Goal: Transaction & Acquisition: Purchase product/service

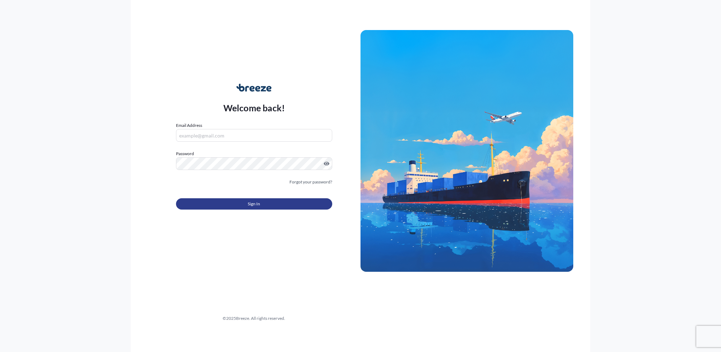
type input "[PERSON_NAME][EMAIL_ADDRESS][PERSON_NAME][DOMAIN_NAME]"
click at [277, 201] on button "Sign In" at bounding box center [254, 203] width 156 height 11
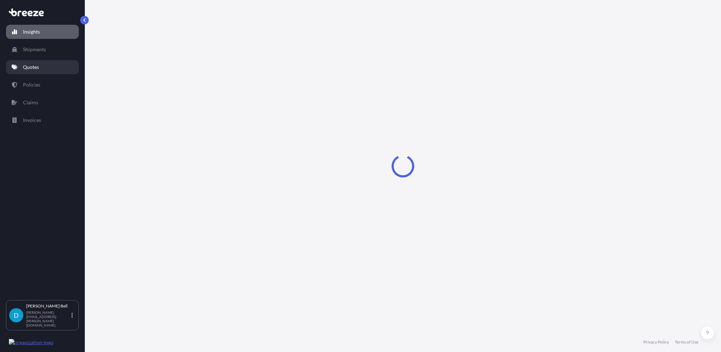
click at [35, 67] on p "Quotes" at bounding box center [31, 67] width 16 height 7
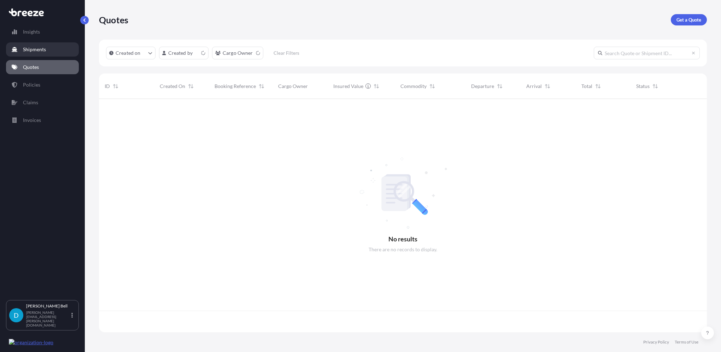
scroll to position [232, 603]
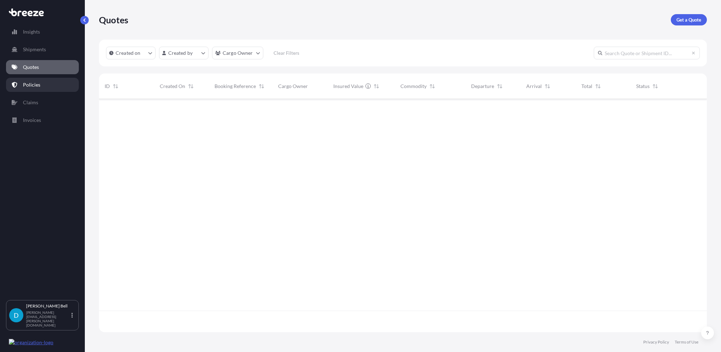
click at [38, 86] on p "Policies" at bounding box center [31, 84] width 17 height 7
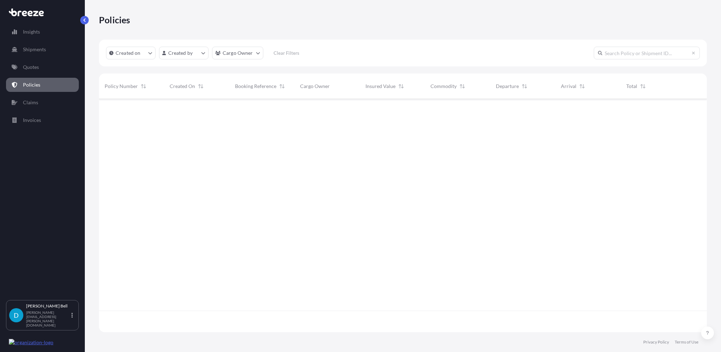
scroll to position [232, 603]
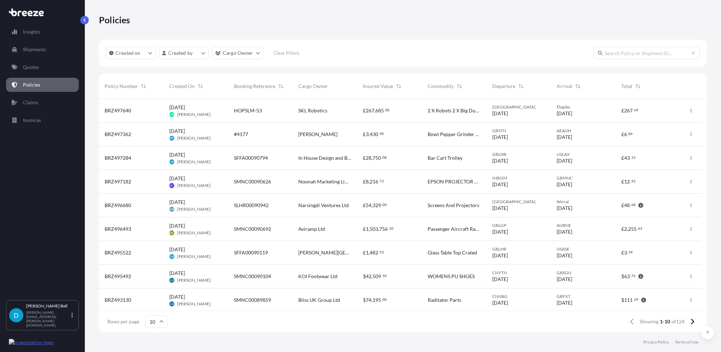
click at [332, 163] on div "In House Design and Build Limited" at bounding box center [325, 158] width 65 height 24
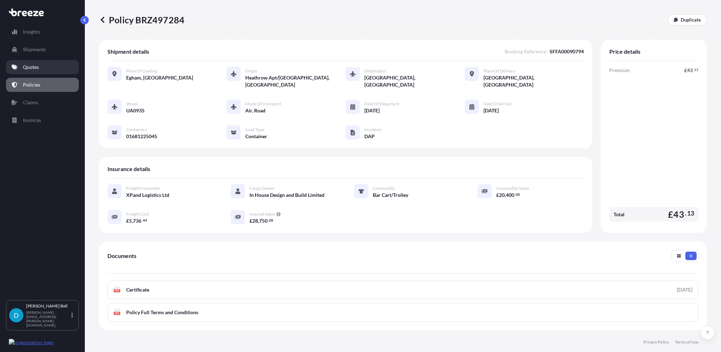
click at [37, 64] on p "Quotes" at bounding box center [31, 67] width 16 height 7
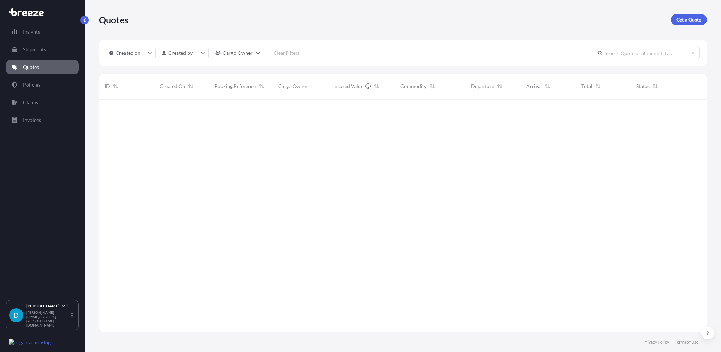
scroll to position [232, 603]
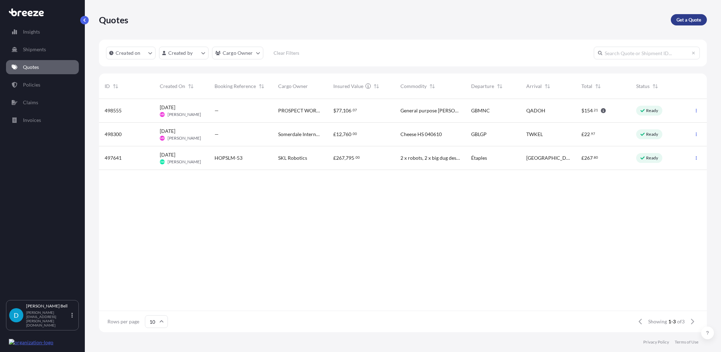
click at [697, 18] on p "Get a Quote" at bounding box center [689, 19] width 25 height 7
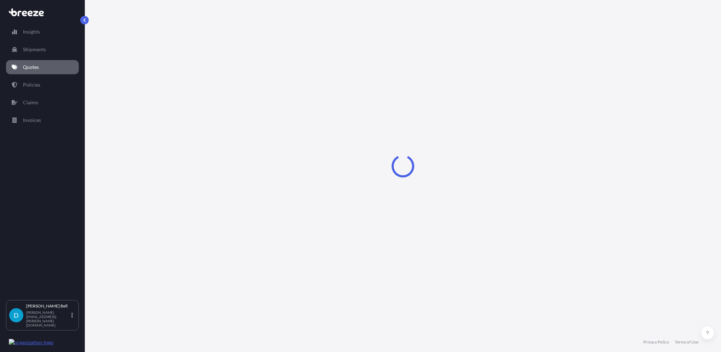
select select "Sea"
select select "1"
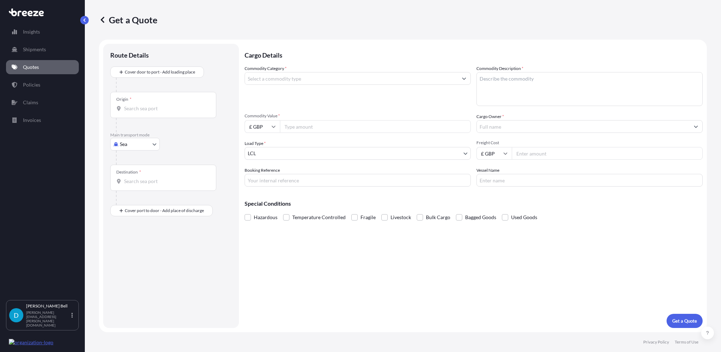
click at [142, 146] on body "Insights Shipments Quotes Policies Claims Invoices D [PERSON_NAME] [PERSON_NAME…" at bounding box center [360, 176] width 721 height 352
click at [136, 174] on div "Air" at bounding box center [135, 175] width 44 height 13
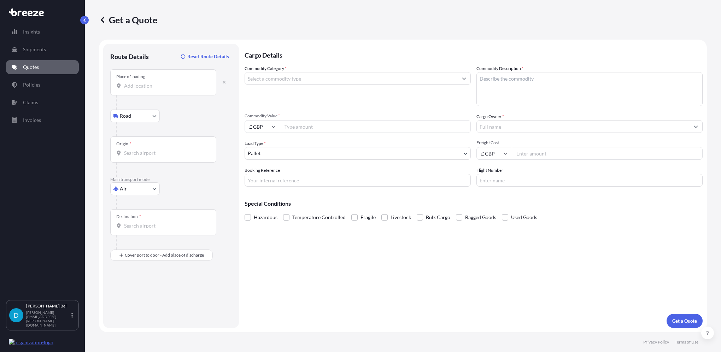
click at [163, 85] on input "Place of loading" at bounding box center [165, 85] width 83 height 7
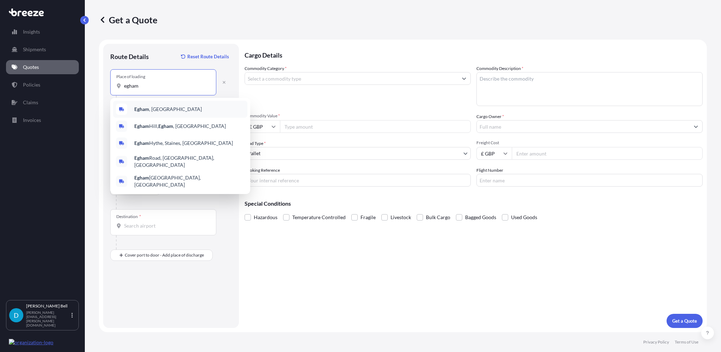
click at [154, 111] on span "Egham , [GEOGRAPHIC_DATA]" at bounding box center [168, 109] width 68 height 7
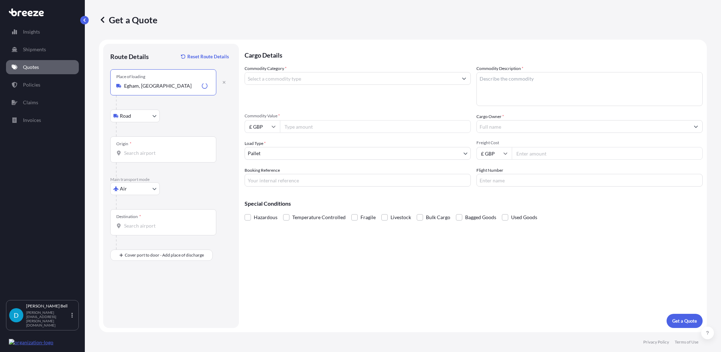
type input "Egham, [GEOGRAPHIC_DATA]"
click at [146, 118] on body "0 options available. 5 options available. Insights Shipments Quotes Policies Cl…" at bounding box center [360, 176] width 721 height 352
click at [134, 133] on span "Road" at bounding box center [129, 133] width 11 height 7
click at [143, 151] on input "Origin *" at bounding box center [165, 153] width 83 height 7
click at [147, 177] on b "GBLHR" at bounding box center [142, 174] width 16 height 6
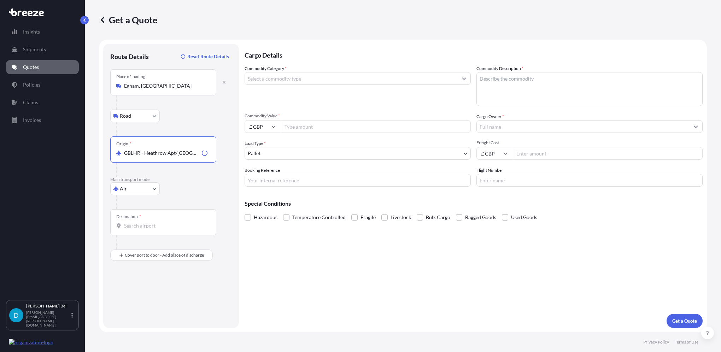
type input "GBLHR - Heathrow Apt/[GEOGRAPHIC_DATA], [GEOGRAPHIC_DATA]"
click at [137, 225] on input "Destination *" at bounding box center [165, 225] width 83 height 7
click at [147, 245] on span "USMIA - [GEOGRAPHIC_DATA], [GEOGRAPHIC_DATA]" at bounding box center [189, 250] width 110 height 14
type input "USMIA - [GEOGRAPHIC_DATA], [GEOGRAPHIC_DATA]"
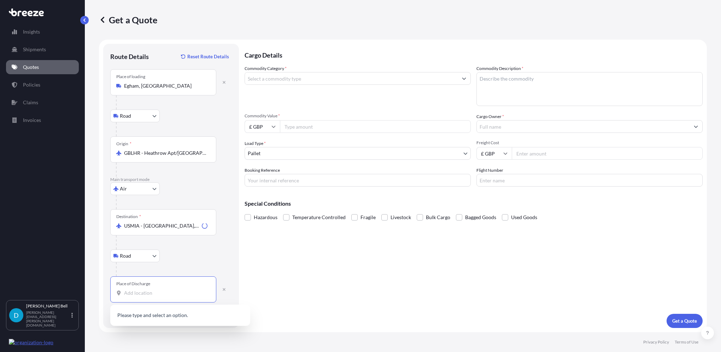
click at [140, 291] on input "Place of Discharge" at bounding box center [165, 293] width 83 height 7
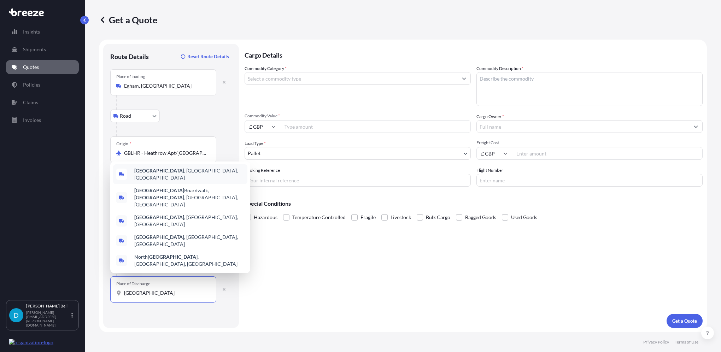
click at [169, 184] on div "[GEOGRAPHIC_DATA] , [GEOGRAPHIC_DATA], [GEOGRAPHIC_DATA]" at bounding box center [180, 174] width 134 height 20
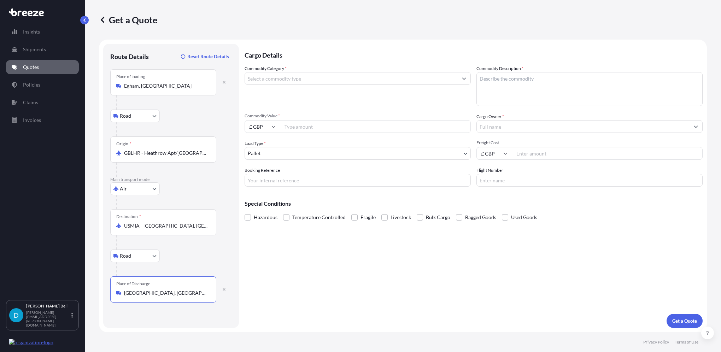
type input "[GEOGRAPHIC_DATA], [GEOGRAPHIC_DATA], [GEOGRAPHIC_DATA]"
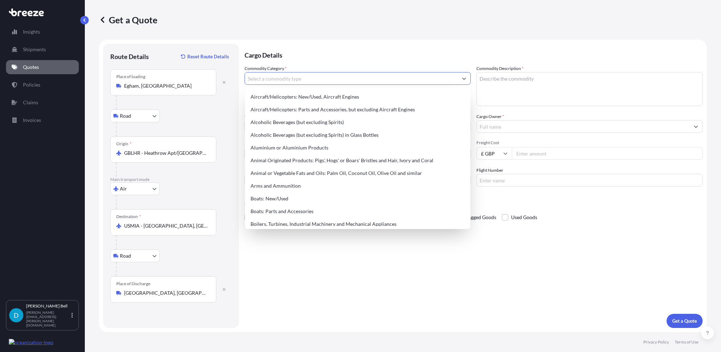
click at [307, 78] on input "Commodity Category *" at bounding box center [351, 78] width 213 height 13
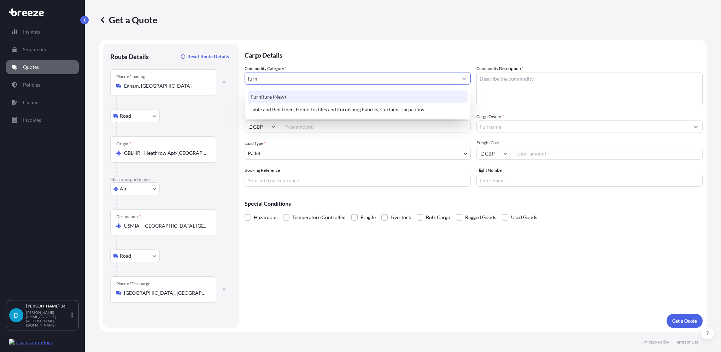
click at [306, 91] on div "Furniture (New)" at bounding box center [358, 97] width 220 height 13
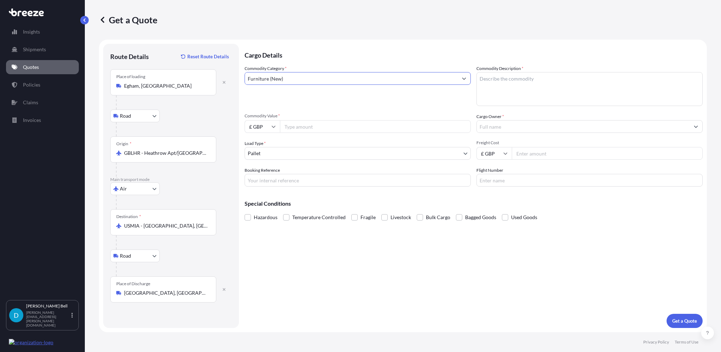
type input "Furniture (New)"
click at [561, 79] on textarea "Commodity Description *" at bounding box center [590, 89] width 226 height 34
type textarea "Bar Cart Trolley"
click at [355, 127] on input "Commodity Value *" at bounding box center [375, 126] width 191 height 13
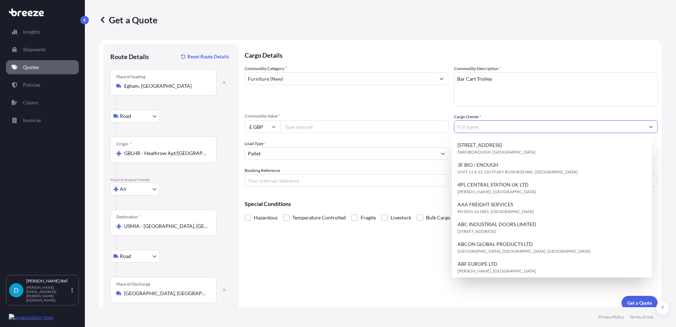
click at [479, 129] on input "Cargo Owner *" at bounding box center [549, 126] width 190 height 13
click at [380, 130] on input "Commodity Value *" at bounding box center [364, 126] width 168 height 13
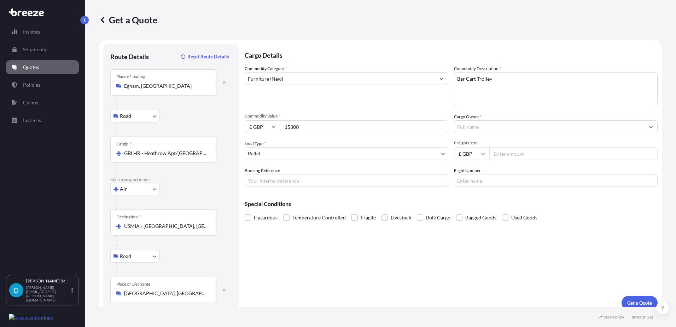
type input "15300"
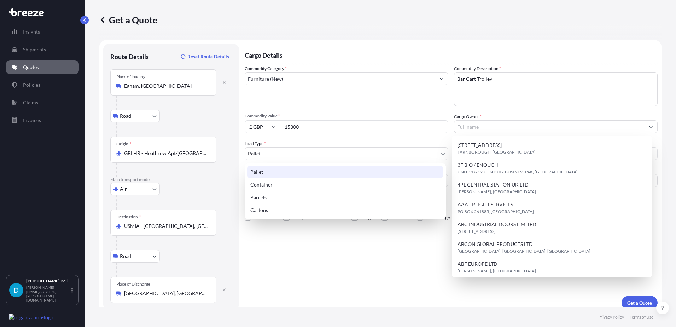
click at [328, 151] on body "15 options available. 15 options available. Insights Shipments Quotes Policies …" at bounding box center [338, 163] width 676 height 327
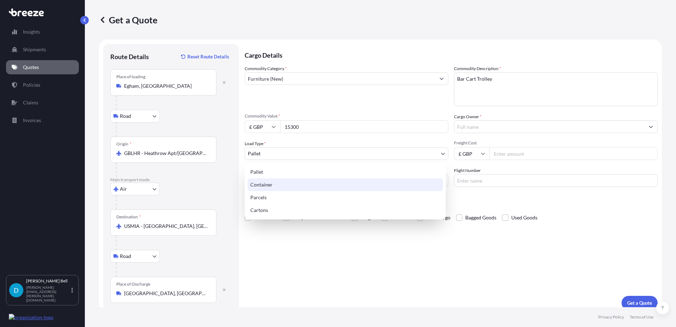
click at [312, 180] on div "Container" at bounding box center [346, 184] width 196 height 13
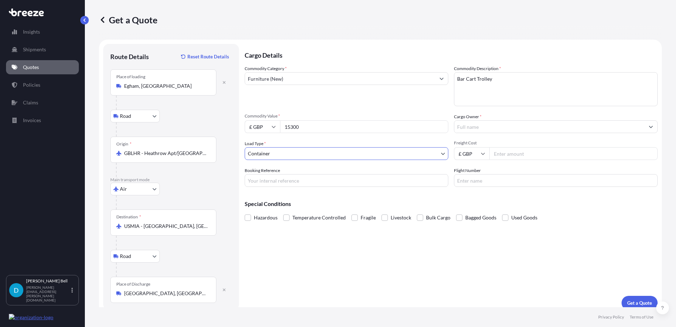
click at [513, 156] on input "Freight Cost" at bounding box center [573, 153] width 168 height 13
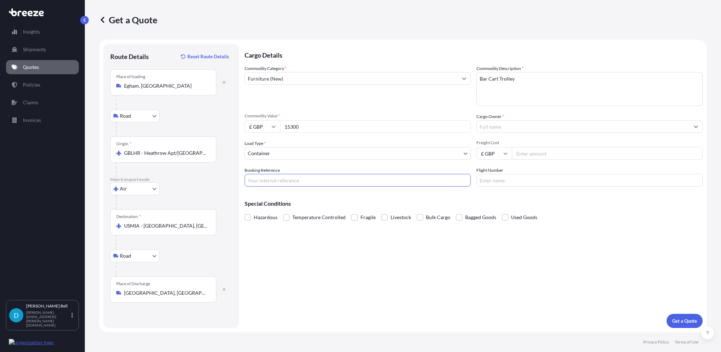
click at [272, 185] on input "Booking Reference" at bounding box center [358, 180] width 226 height 13
type input "SFFA00090796"
click at [536, 120] on div at bounding box center [590, 126] width 226 height 13
click at [537, 122] on input "Cargo Owner *" at bounding box center [583, 126] width 213 height 13
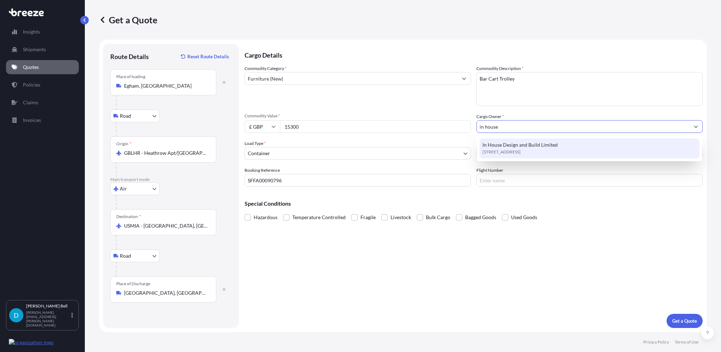
click at [530, 157] on div "In House Design and Build Limited [STREET_ADDRESS]" at bounding box center [590, 149] width 220 height 20
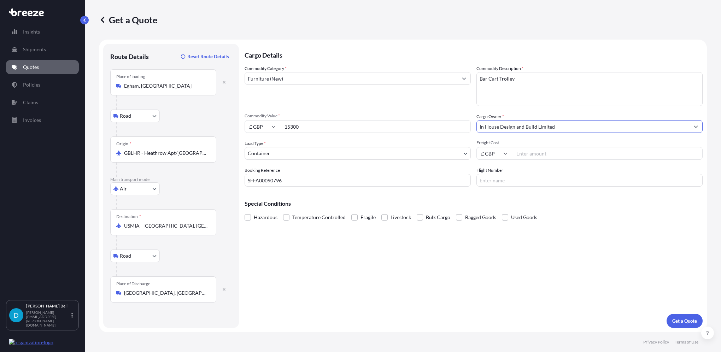
type input "In House Design and Build Limited"
click at [513, 181] on input "Flight Number" at bounding box center [590, 180] width 226 height 13
click at [523, 153] on input "Freight Cost" at bounding box center [607, 153] width 191 height 13
type input "1"
type input "3306.15"
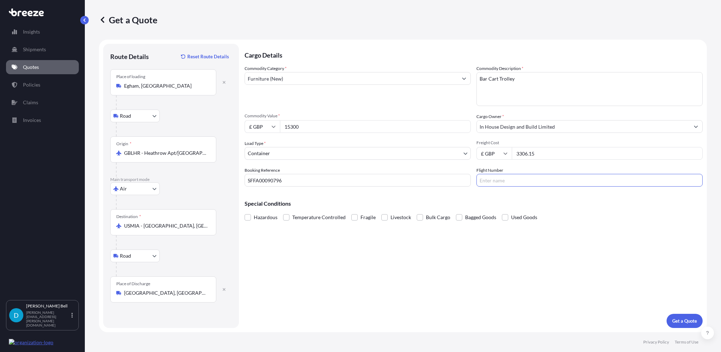
click at [518, 183] on input "Flight Number" at bounding box center [590, 180] width 226 height 13
click at [688, 320] on p "Get a Quote" at bounding box center [685, 321] width 25 height 7
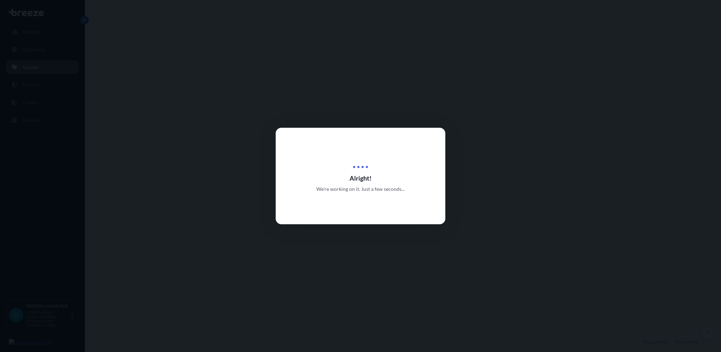
select select "Road"
select select "Air"
select select "Road"
select select "2"
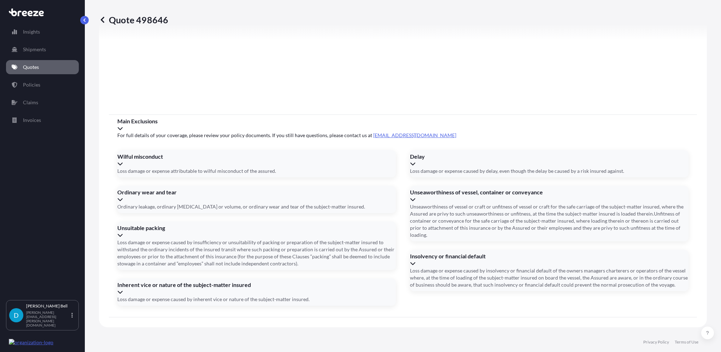
scroll to position [909, 0]
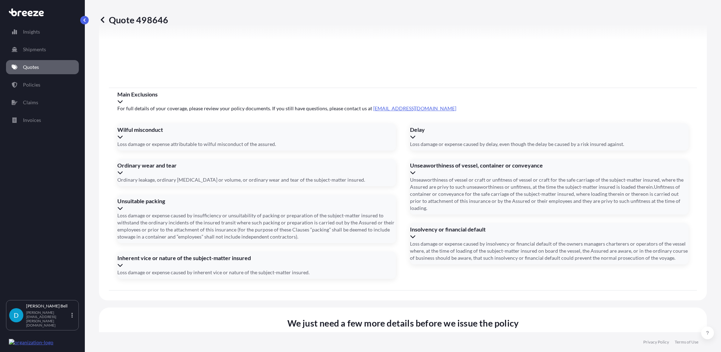
type input "[DATE]"
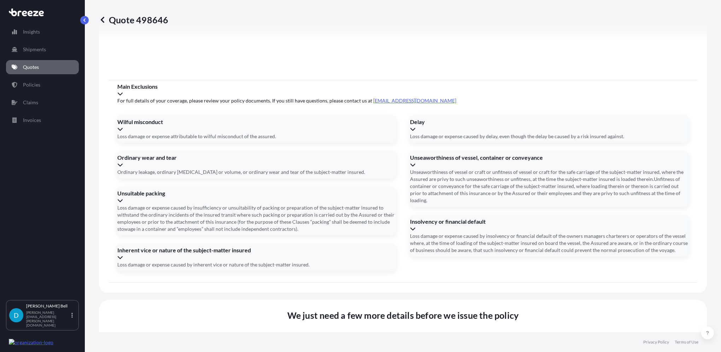
type input "[DATE]"
type input "53680099504"
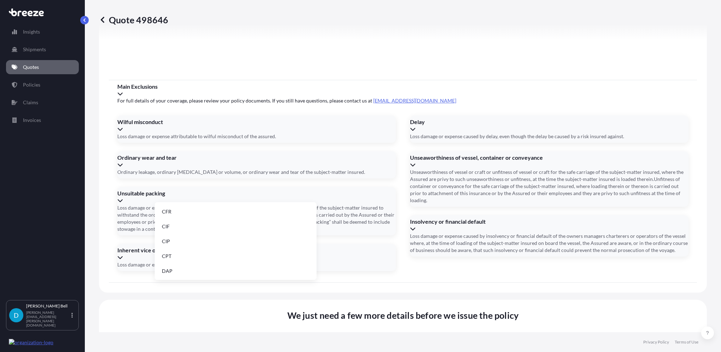
click at [196, 268] on li "DAP" at bounding box center [236, 271] width 156 height 13
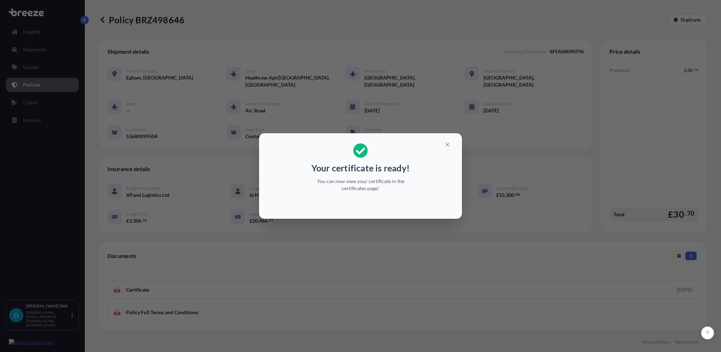
click at [442, 282] on div "Your certificate is ready! You can now view your certificate in the certificate…" at bounding box center [360, 176] width 721 height 352
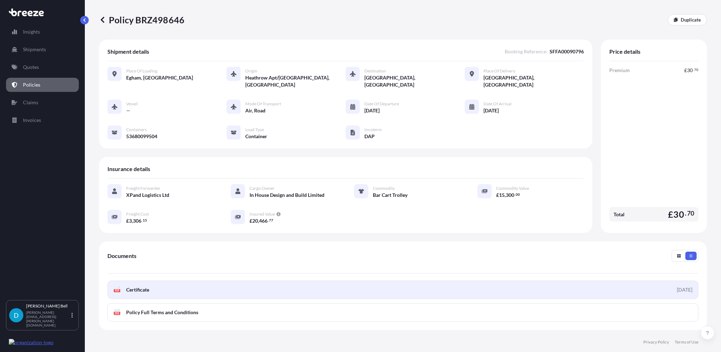
click at [485, 291] on link "PDF Certificate [DATE]" at bounding box center [403, 290] width 591 height 18
